Goal: Task Accomplishment & Management: Manage account settings

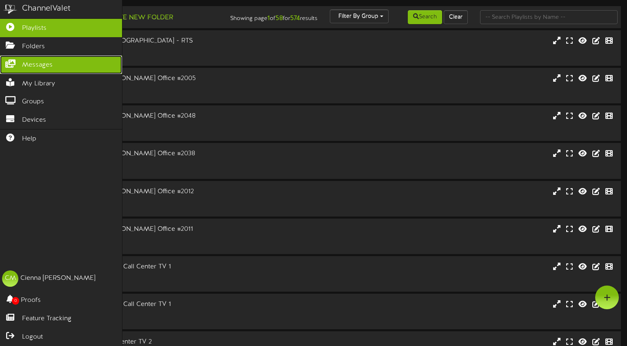
click at [9, 64] on icon at bounding box center [10, 63] width 20 height 6
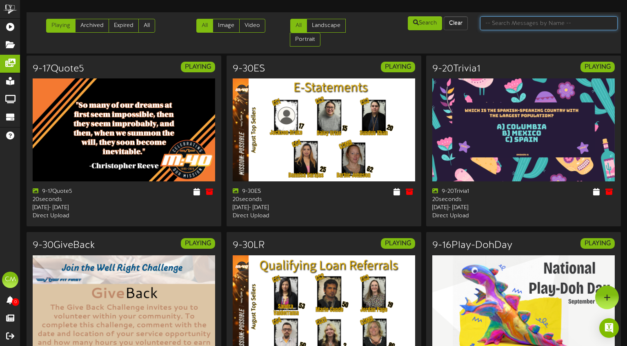
click at [532, 25] on input "text" at bounding box center [549, 23] width 138 height 14
type input "lively"
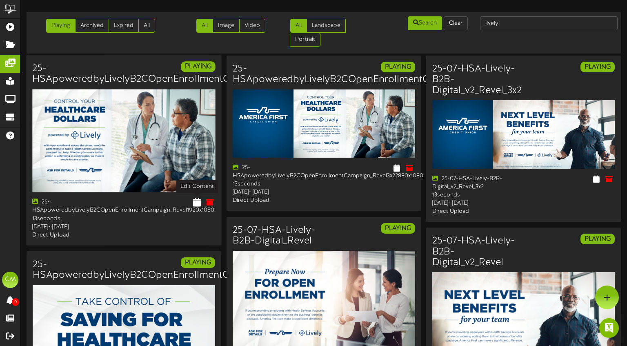
click at [192, 201] on button at bounding box center [197, 203] width 13 height 13
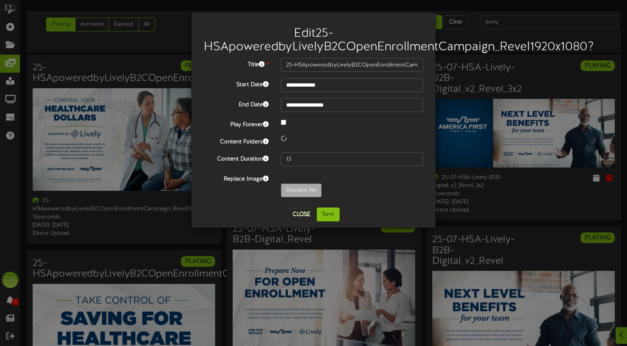
scroll to position [2, 0]
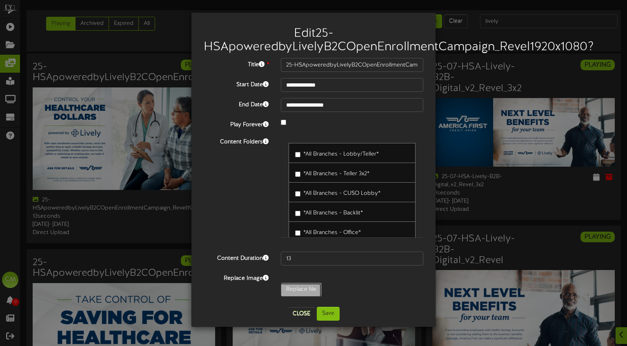
type input "**********"
type input "25-HSApoweredbyLivelyB2COpenEnrollmentCampaign_Revel1920x10801"
click at [329, 312] on button "Save" at bounding box center [328, 313] width 23 height 14
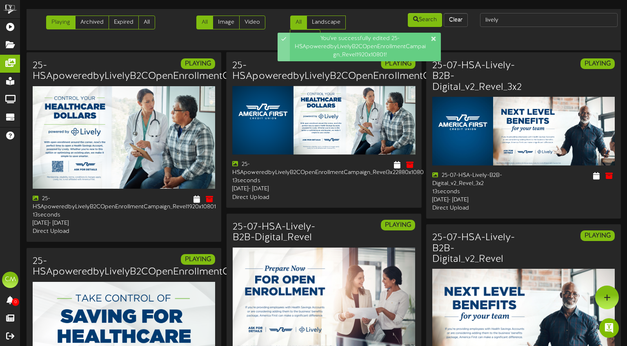
scroll to position [0, 0]
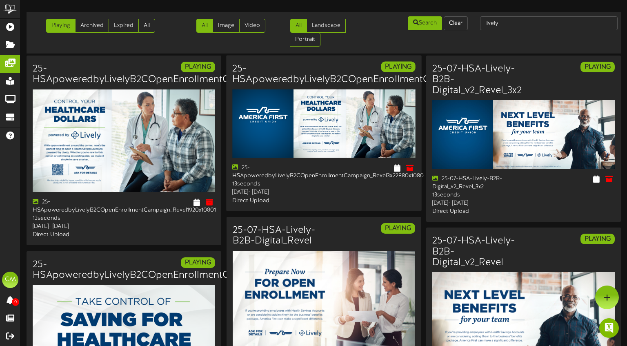
click at [396, 163] on div "25-HSApoweredbyLivelyB2COpenEnrollmentCampaign_Revel3x22880x1080 PLAYING 25-HSA…" at bounding box center [323, 133] width 195 height 156
click at [397, 165] on icon at bounding box center [396, 167] width 8 height 9
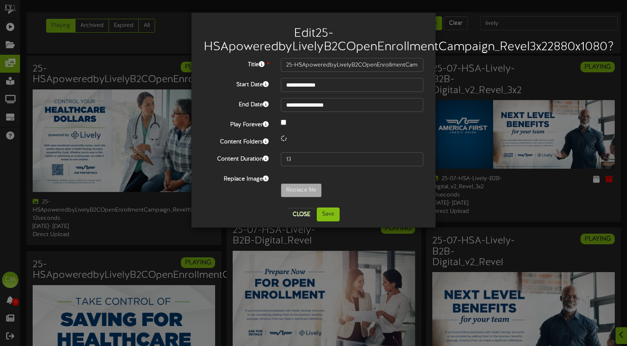
scroll to position [2, 0]
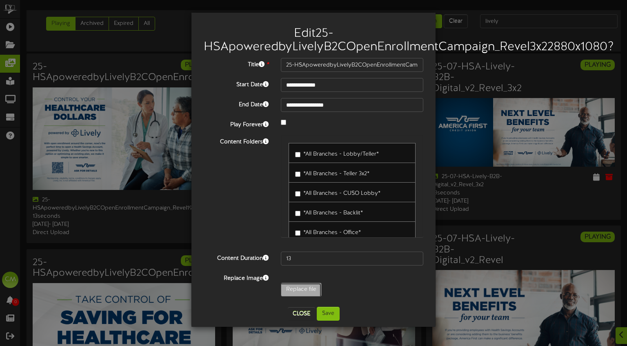
scroll to position [2, 0]
type input "**********"
type input "25-HSApoweredbyLivelyB2COpenEnrollmentCampaign_Revel3x22880x10801"
click at [336, 315] on button "Save" at bounding box center [328, 313] width 23 height 14
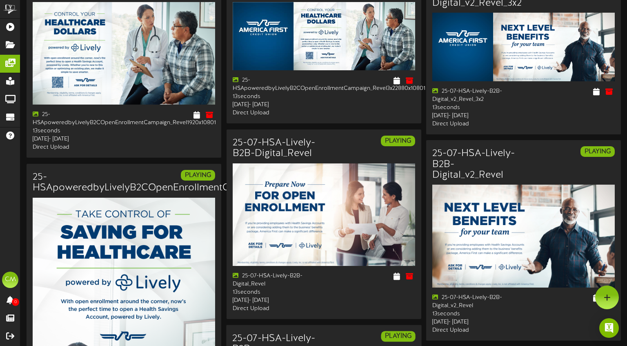
scroll to position [0, 0]
